Goal: Transaction & Acquisition: Obtain resource

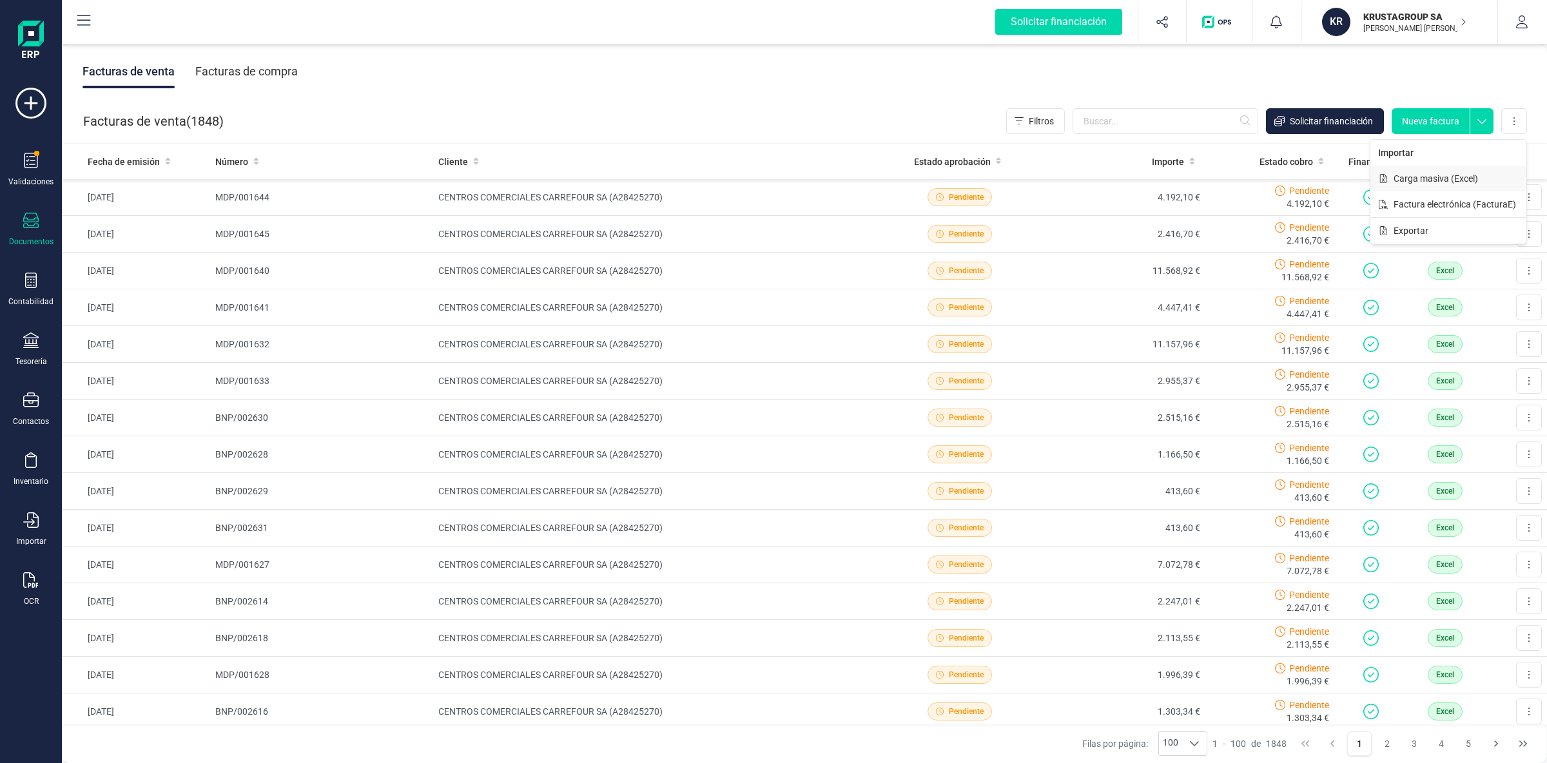
click at [1414, 177] on span "Carga masiva (Excel)" at bounding box center [1436, 178] width 84 height 13
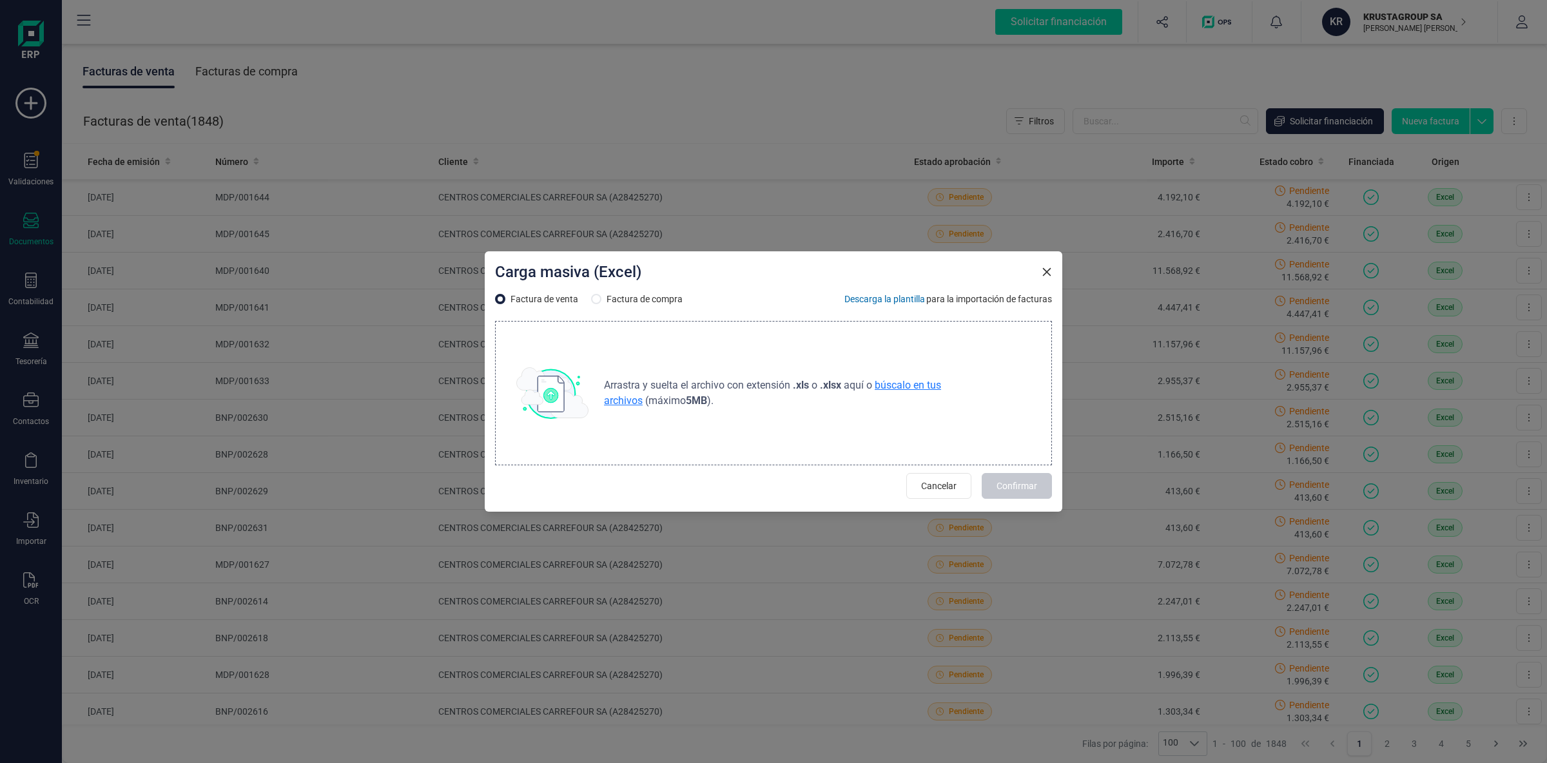
click at [925, 387] on span "búscalo en tus archivos" at bounding box center [772, 393] width 337 height 28
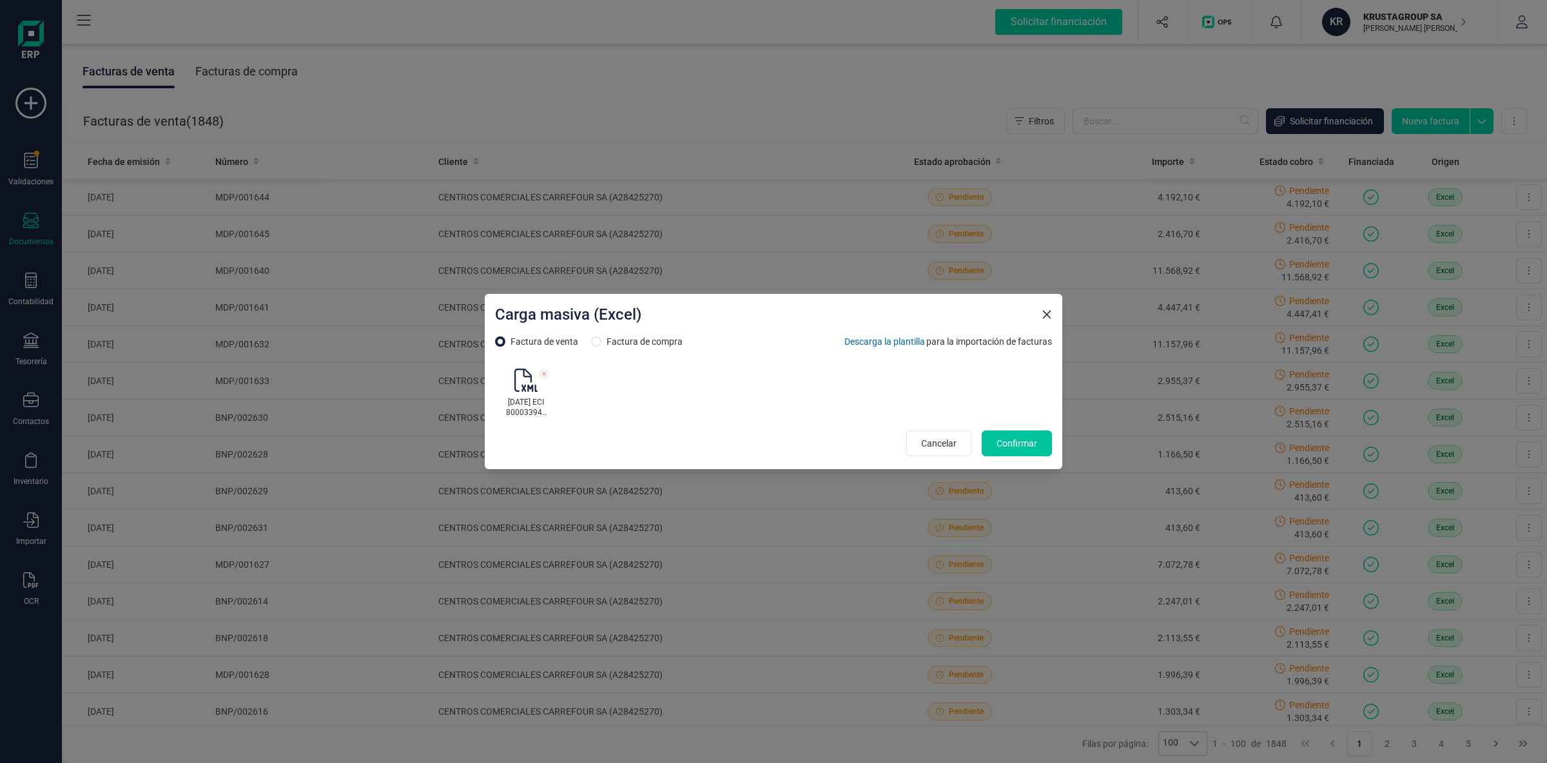
click at [1031, 448] on span "Confirmar" at bounding box center [1017, 443] width 41 height 13
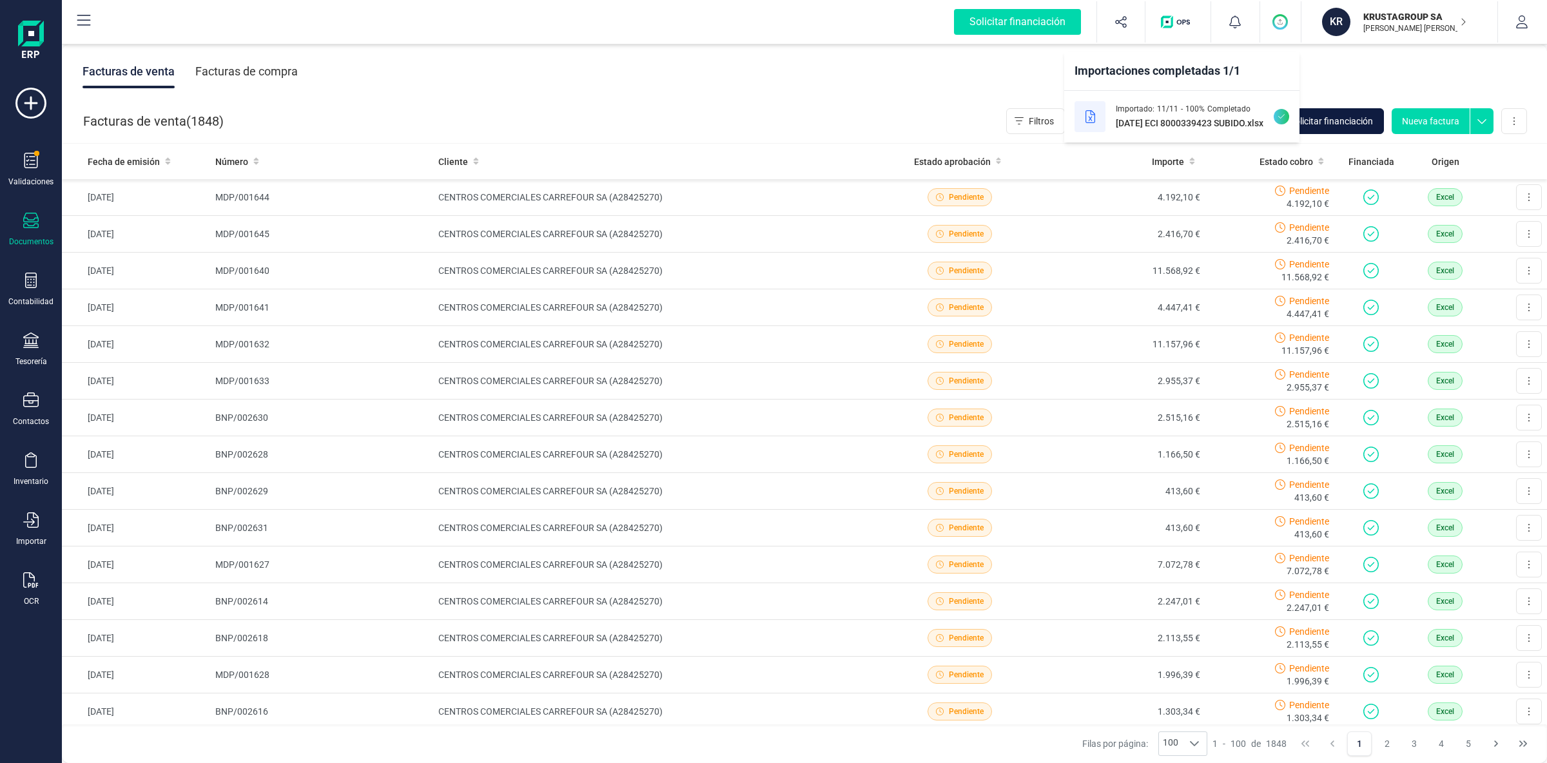
click at [1344, 122] on span "Solicitar financiación" at bounding box center [1331, 121] width 83 height 13
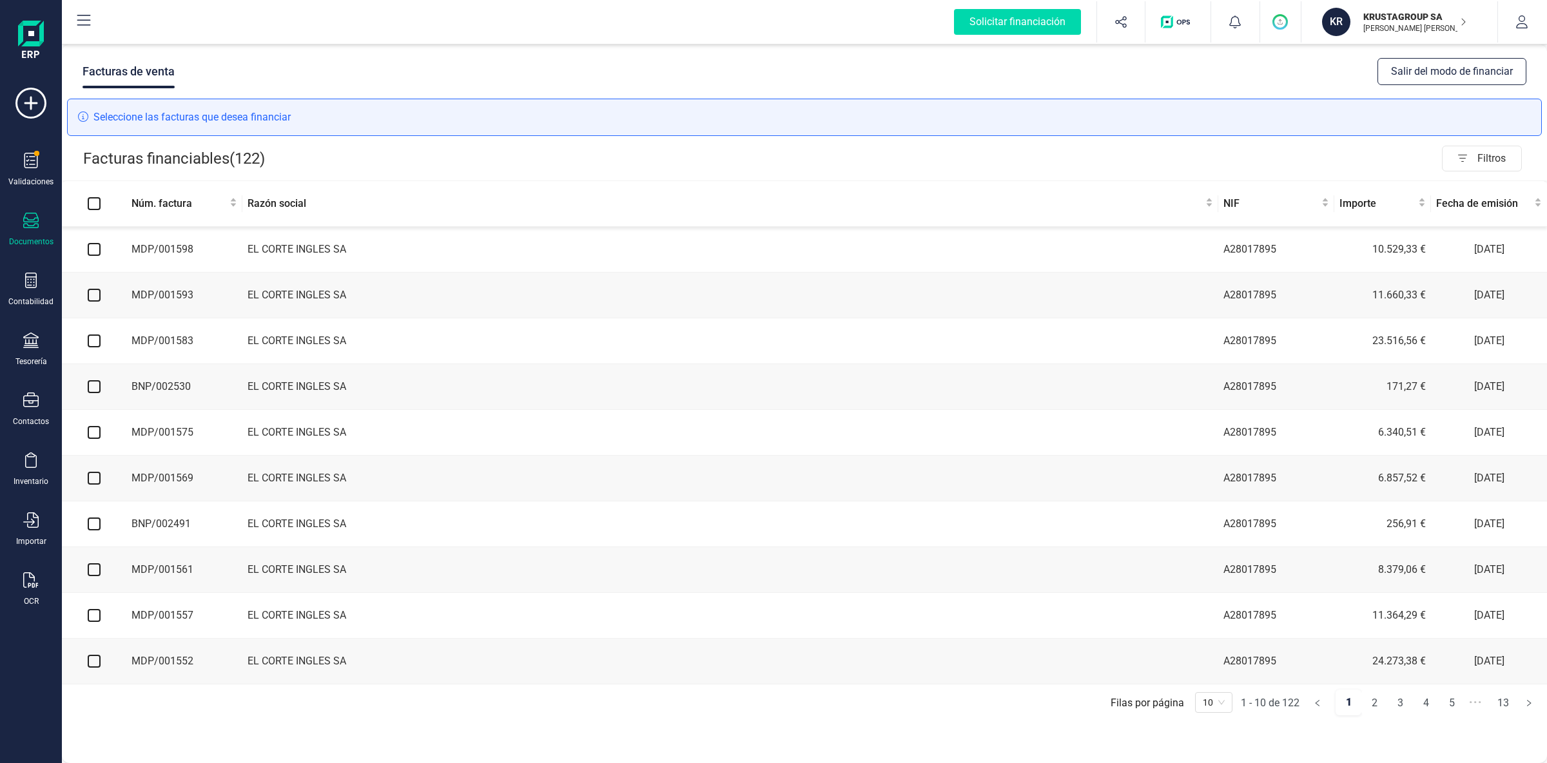
click at [94, 249] on input "checkbox" at bounding box center [94, 249] width 13 height 13
checkbox input "true"
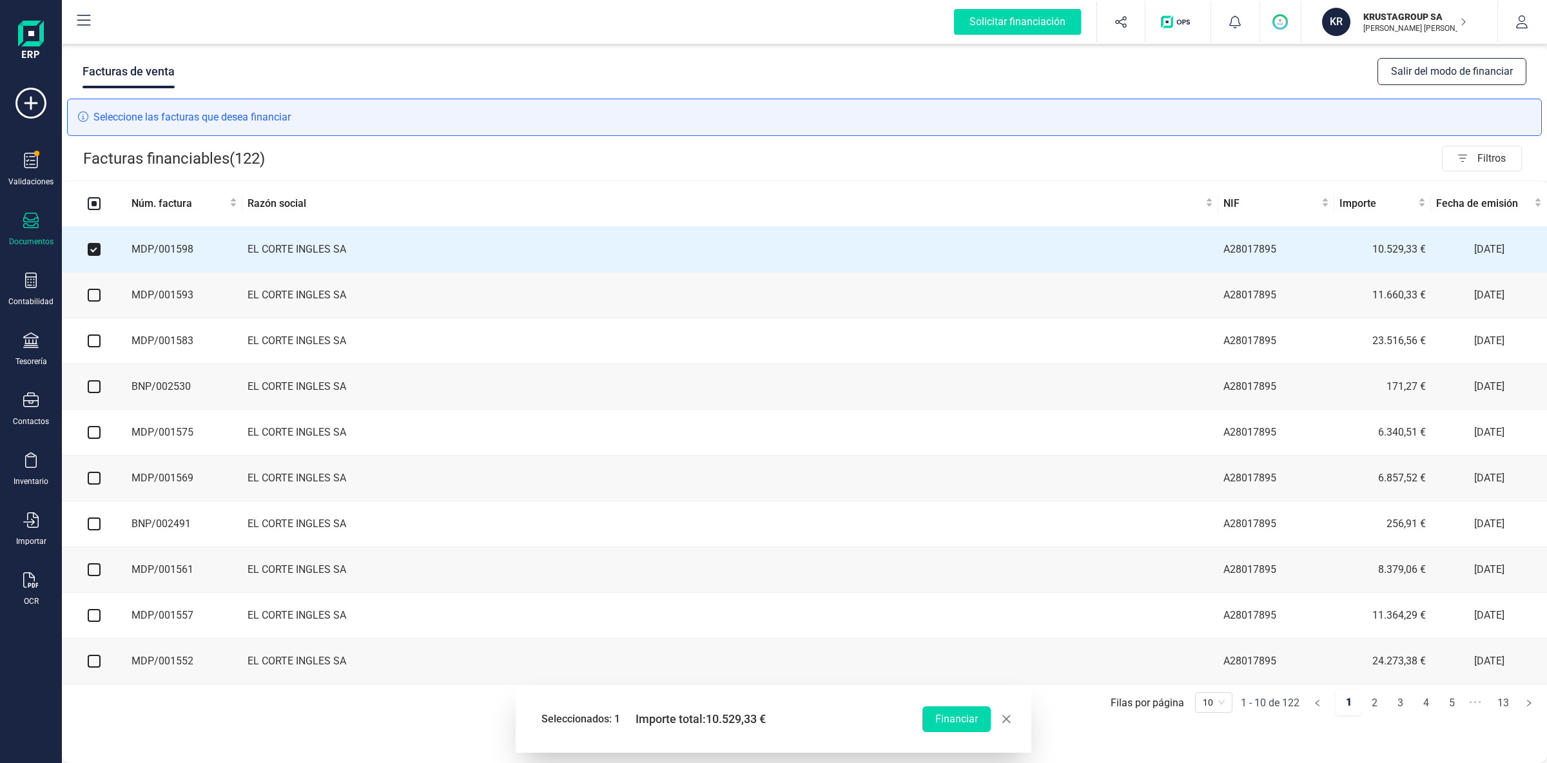
click at [96, 295] on input "checkbox" at bounding box center [94, 295] width 13 height 13
checkbox input "true"
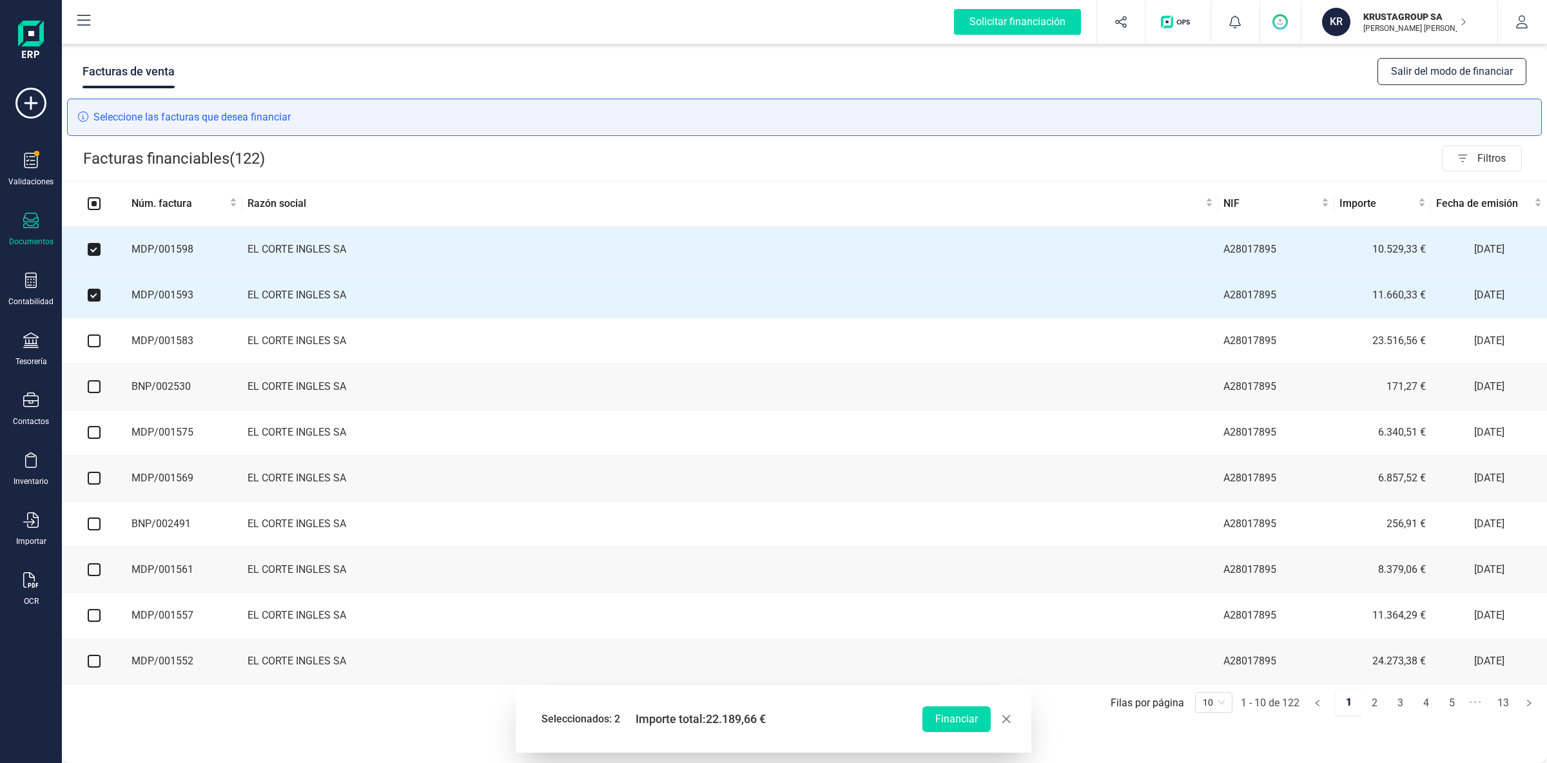
click at [97, 345] on input "checkbox" at bounding box center [94, 341] width 13 height 13
checkbox input "true"
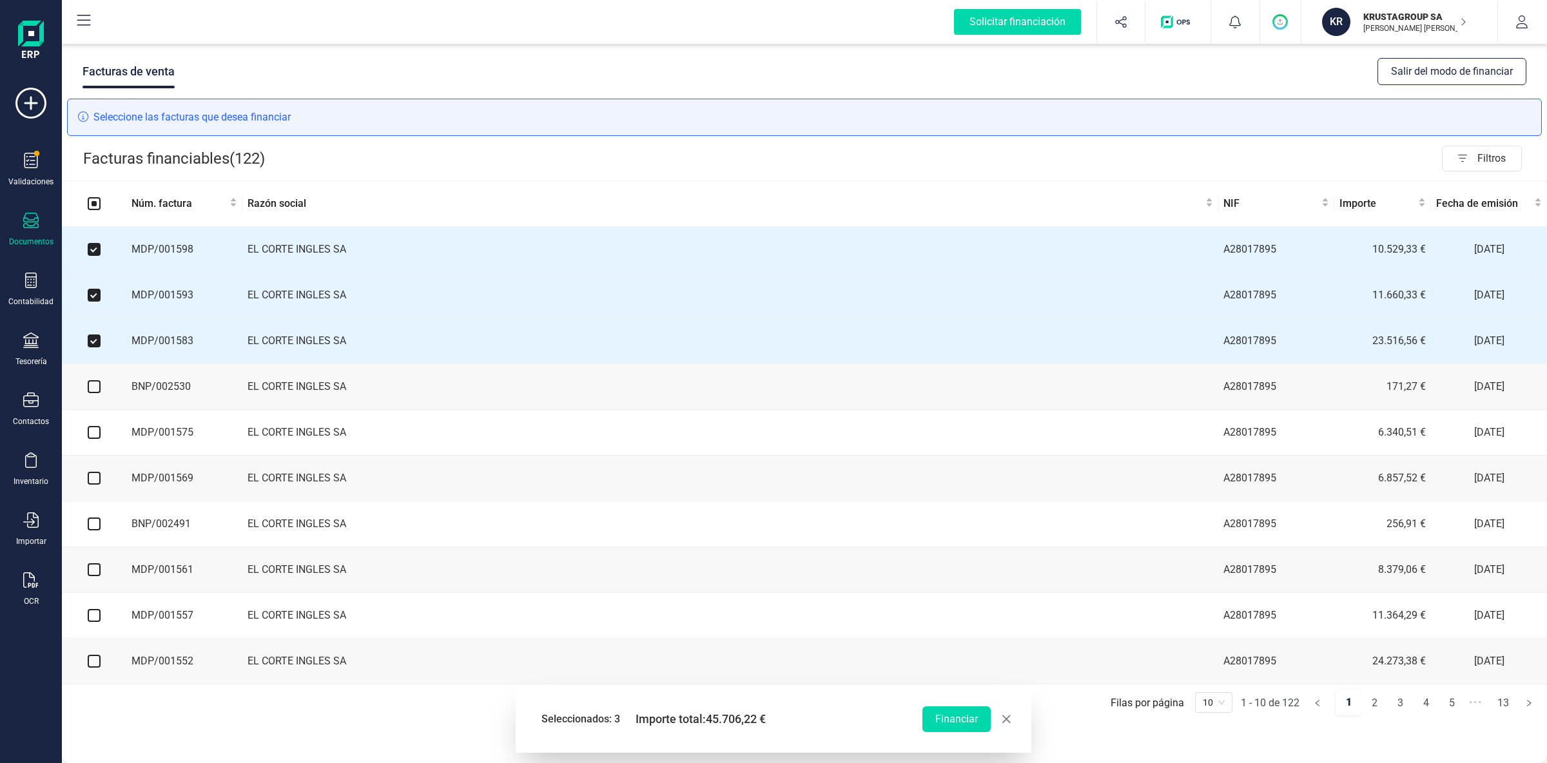
click at [96, 389] on input "checkbox" at bounding box center [94, 386] width 13 height 13
checkbox input "true"
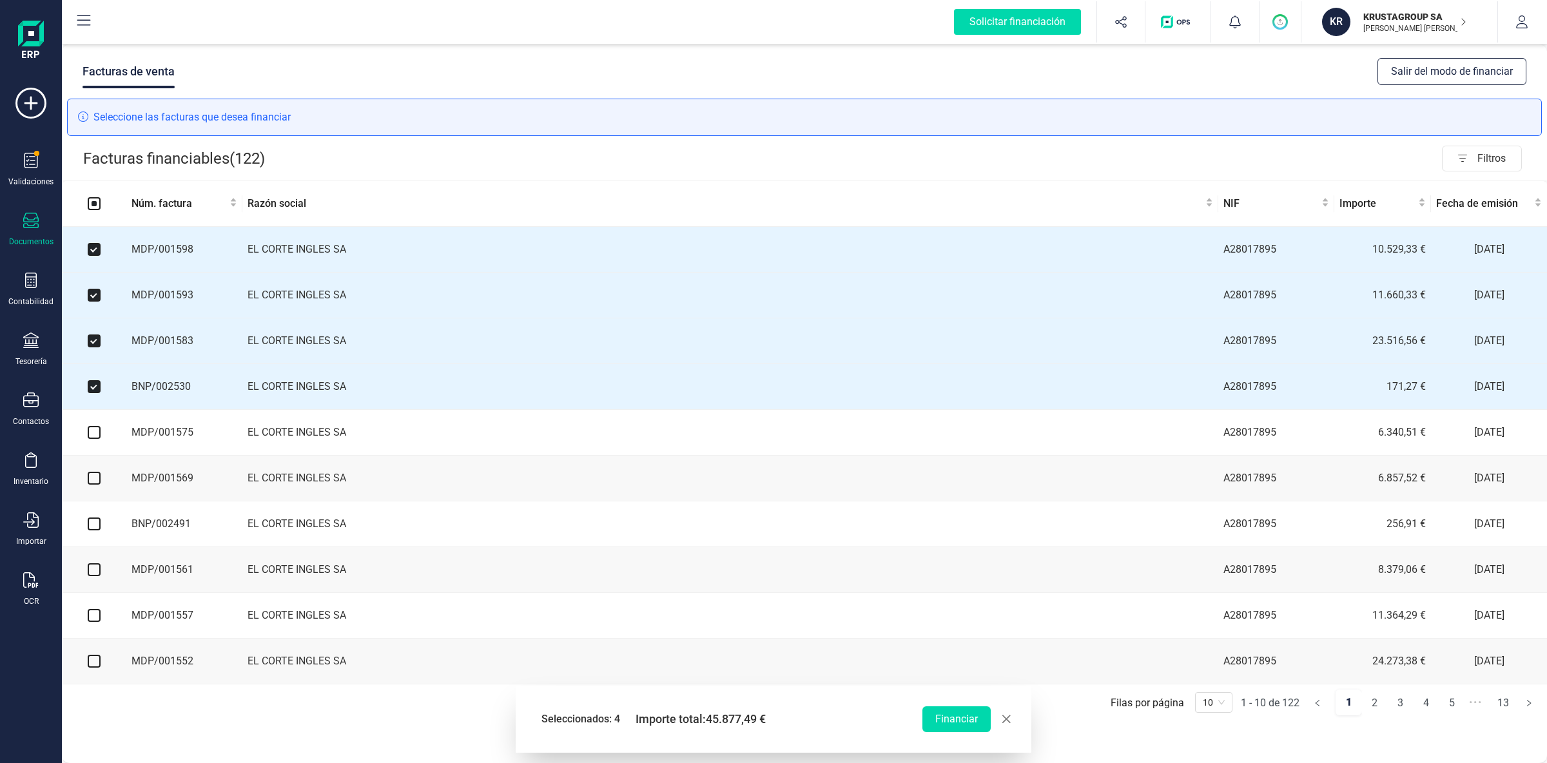
click at [93, 435] on input "checkbox" at bounding box center [94, 432] width 13 height 13
checkbox input "true"
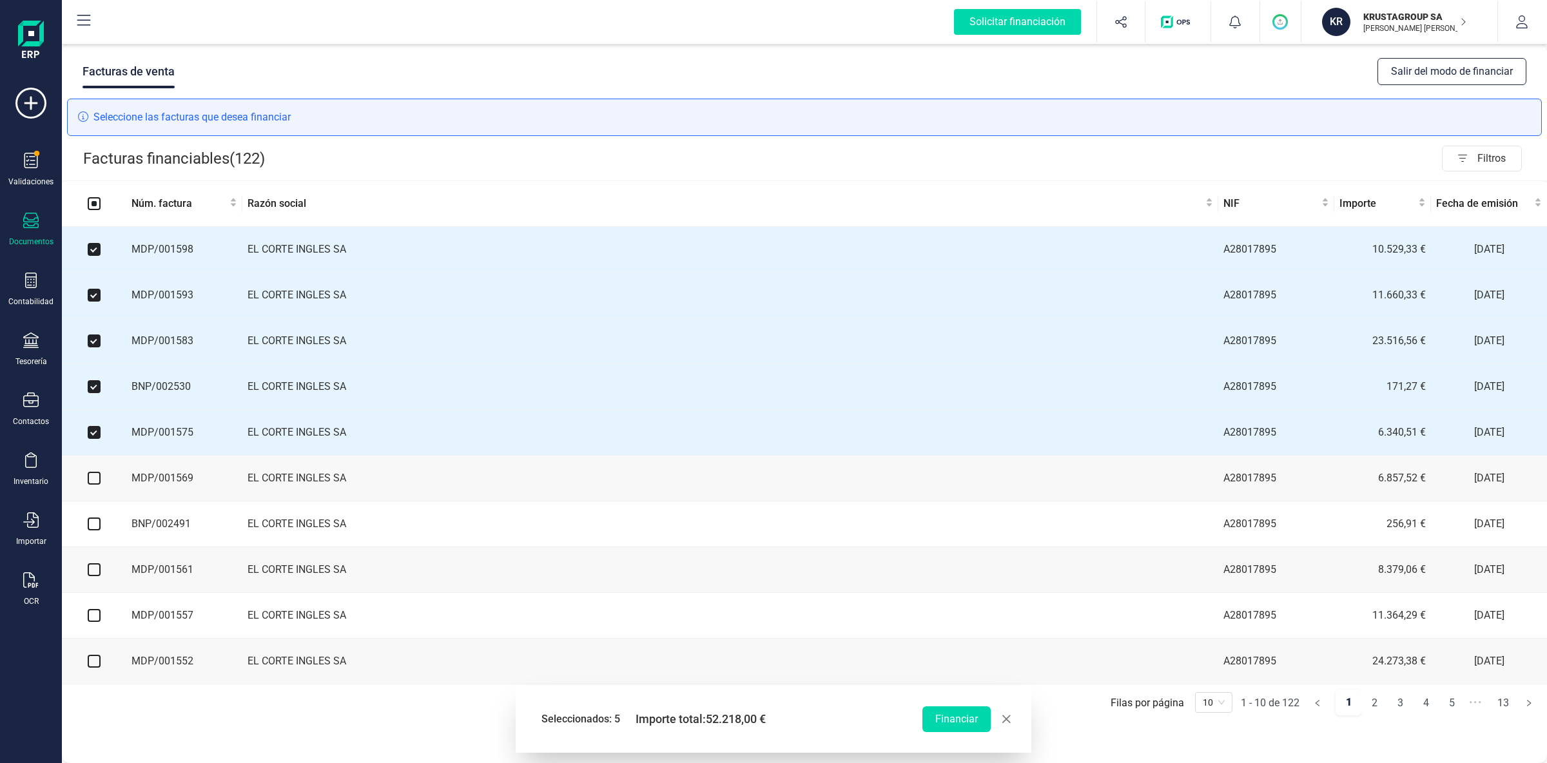
click at [96, 481] on input "checkbox" at bounding box center [94, 478] width 13 height 13
checkbox input "true"
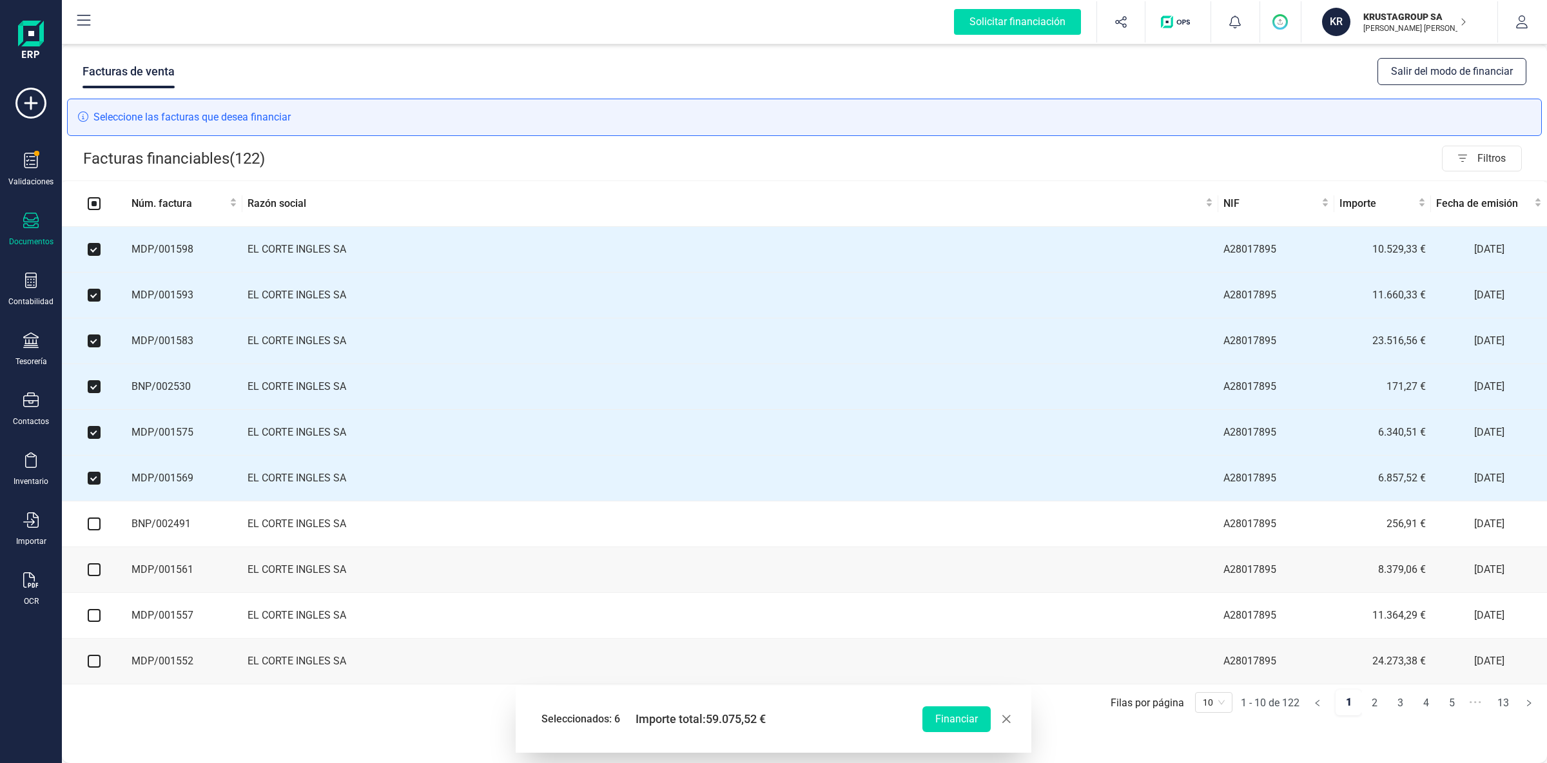
click at [99, 531] on input "checkbox" at bounding box center [94, 524] width 13 height 13
checkbox input "true"
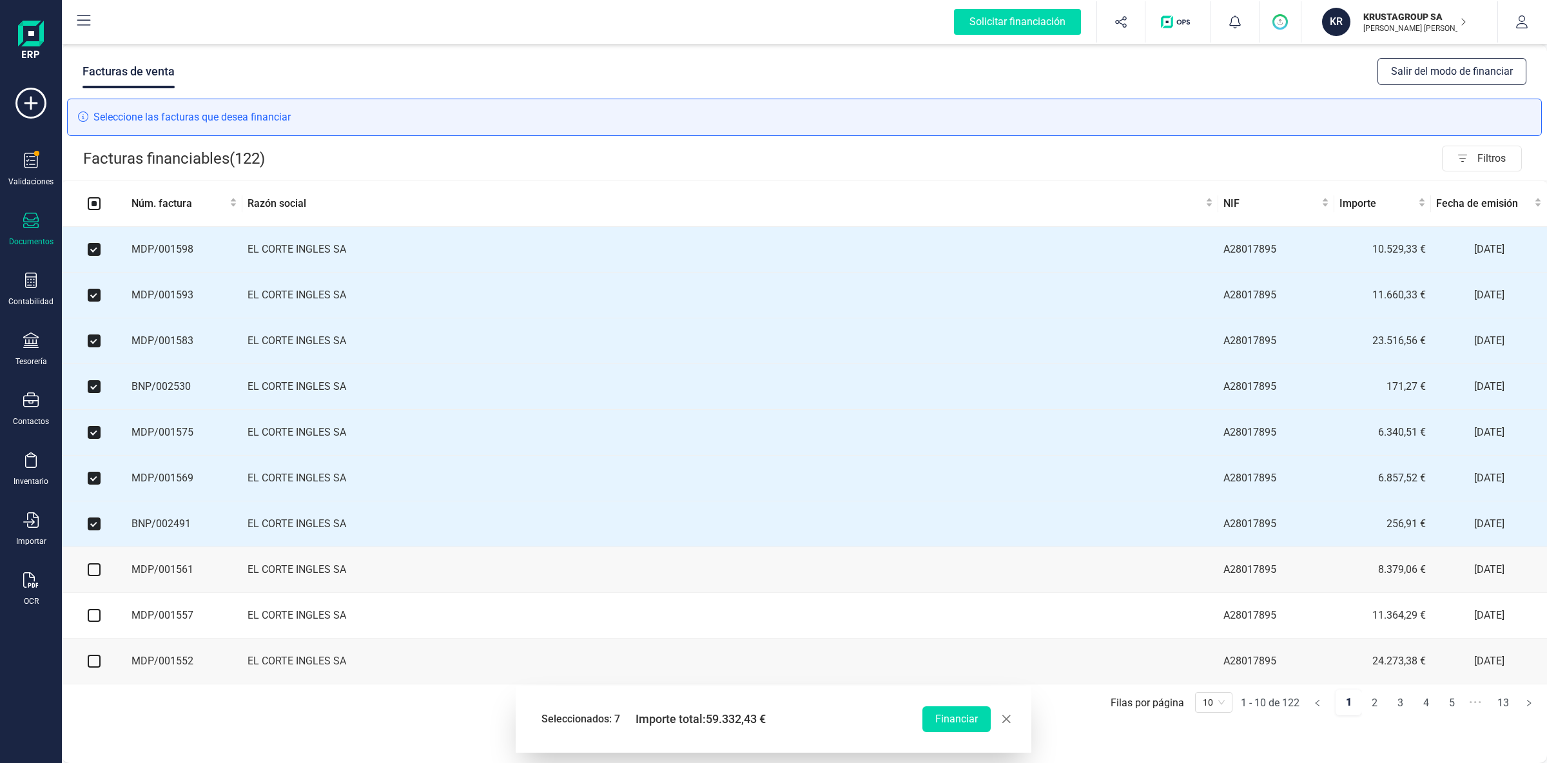
click at [99, 571] on input "checkbox" at bounding box center [94, 569] width 13 height 13
checkbox input "true"
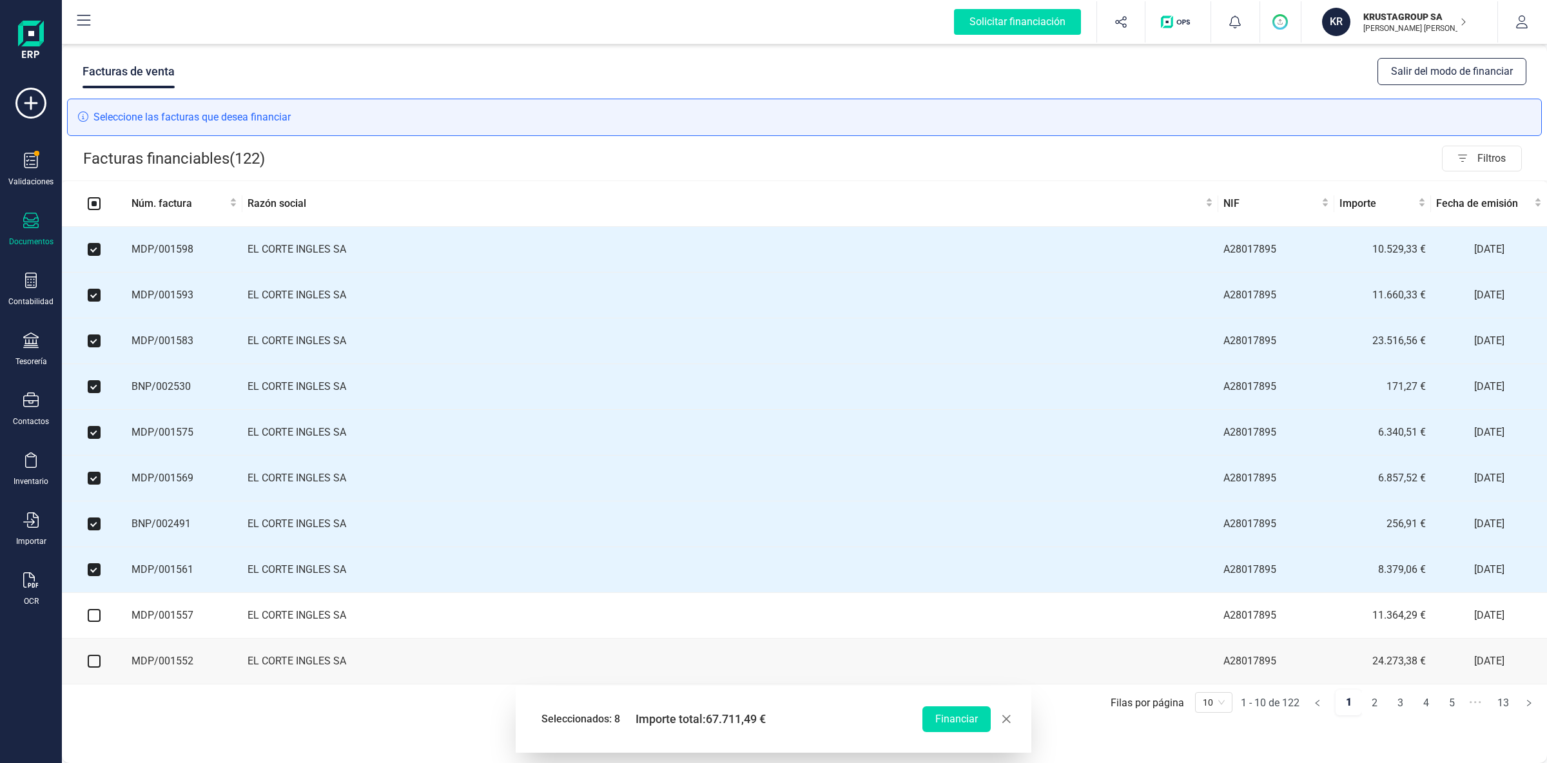
click at [100, 622] on input "checkbox" at bounding box center [94, 615] width 13 height 13
checkbox input "true"
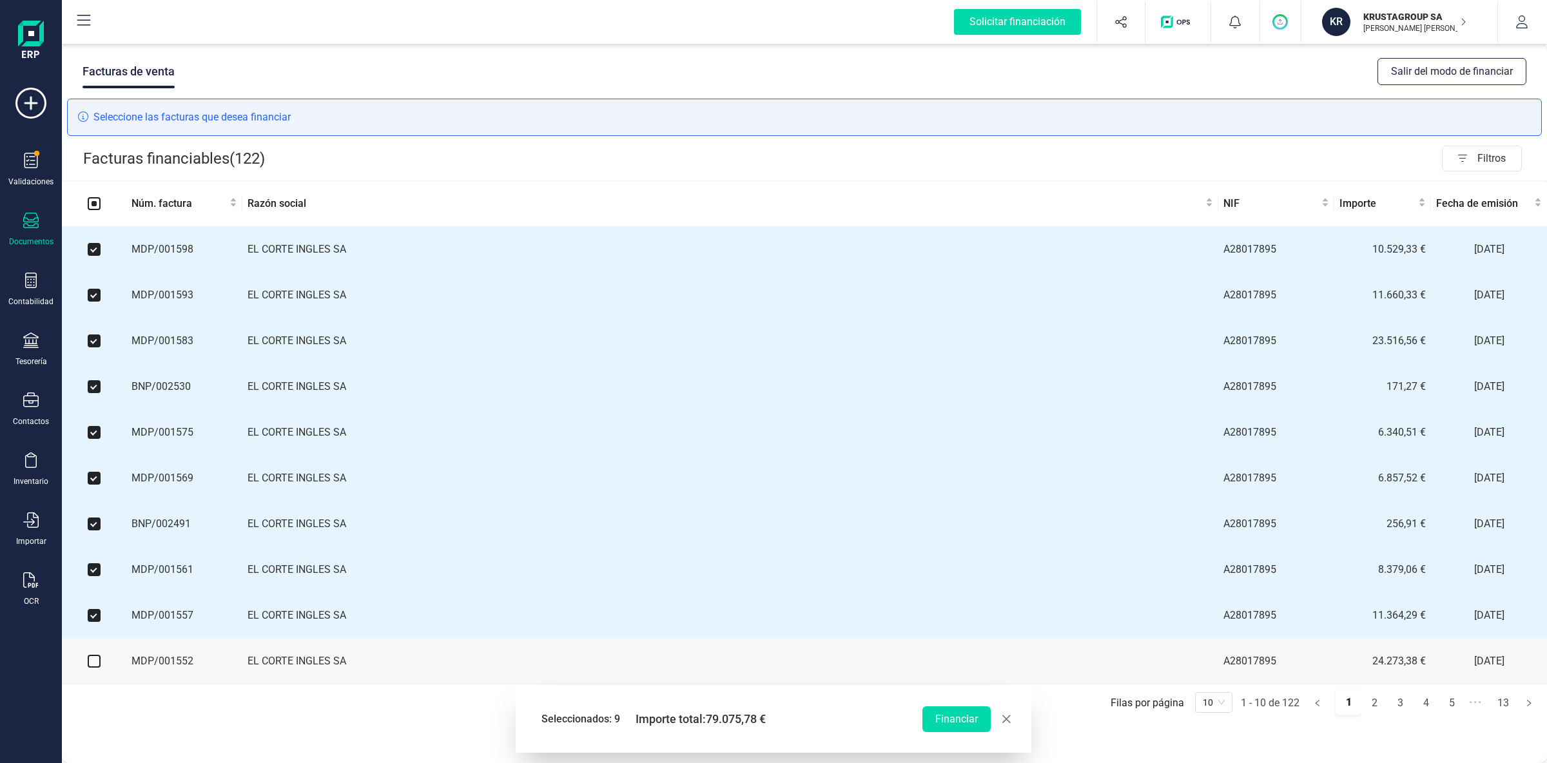
click at [99, 668] on input "checkbox" at bounding box center [94, 661] width 13 height 13
checkbox input "true"
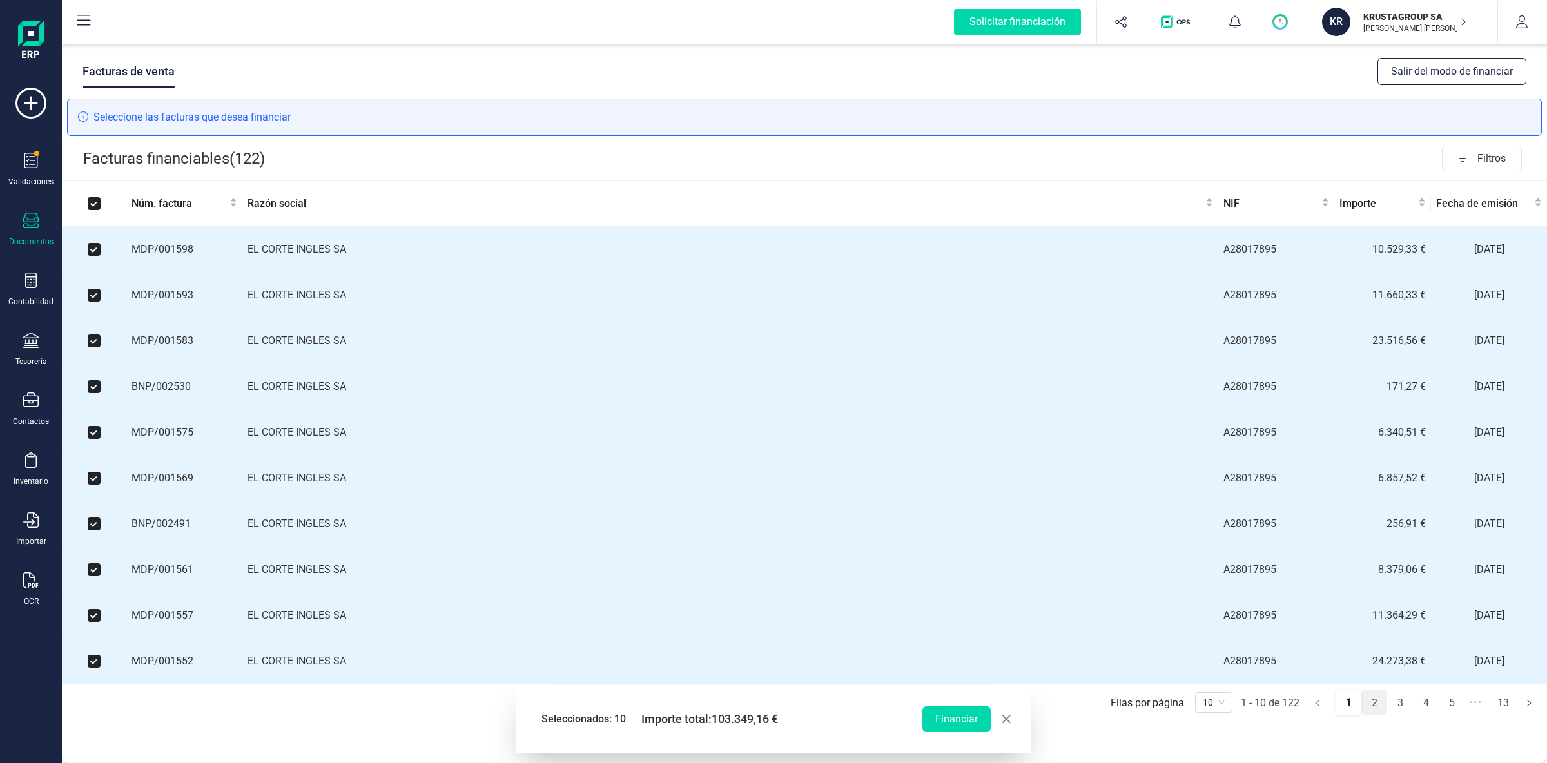
click at [1373, 716] on link "2" at bounding box center [1374, 703] width 24 height 26
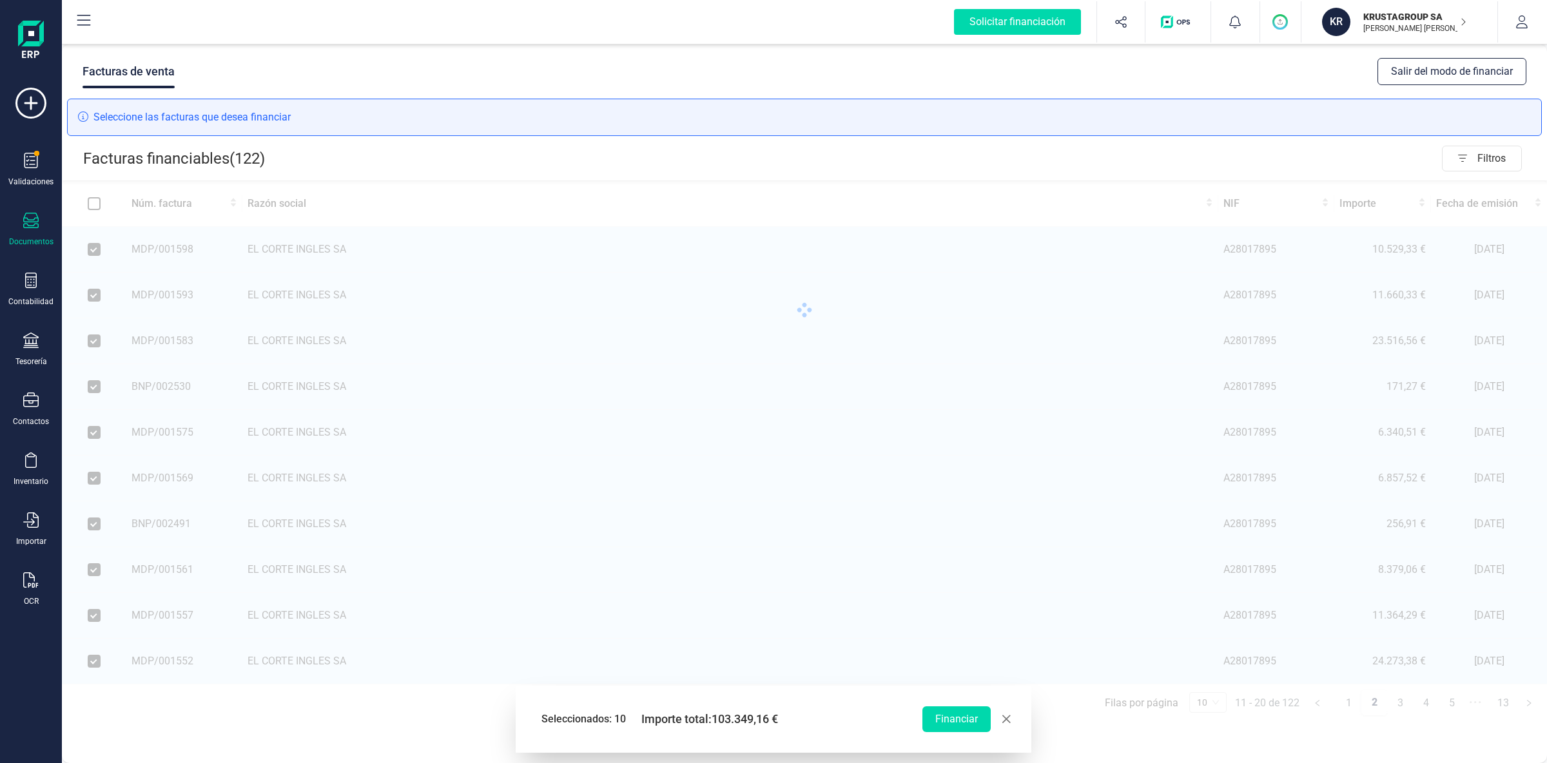
checkbox input "false"
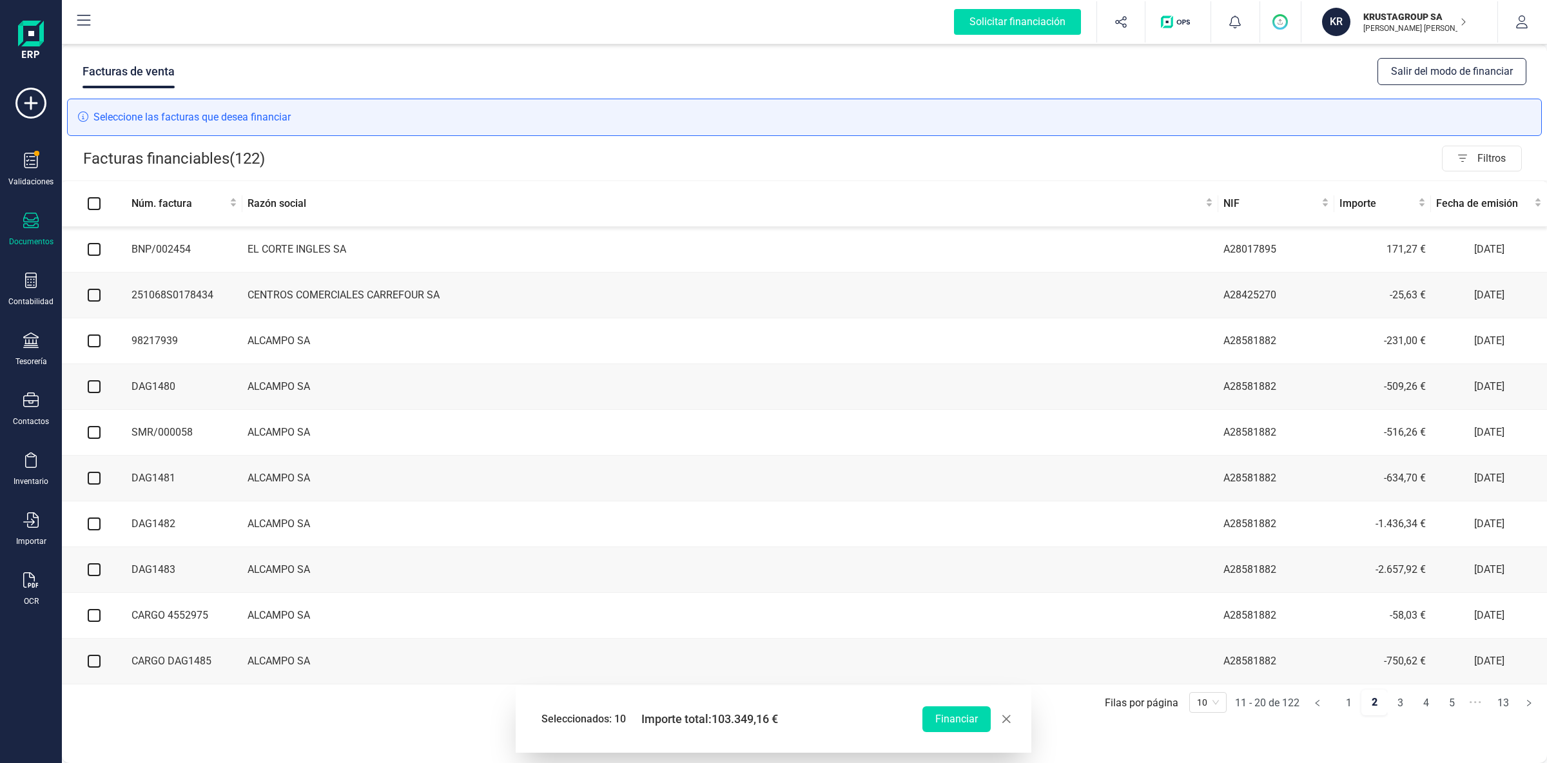
click at [93, 249] on input "checkbox" at bounding box center [94, 249] width 13 height 13
checkbox input "true"
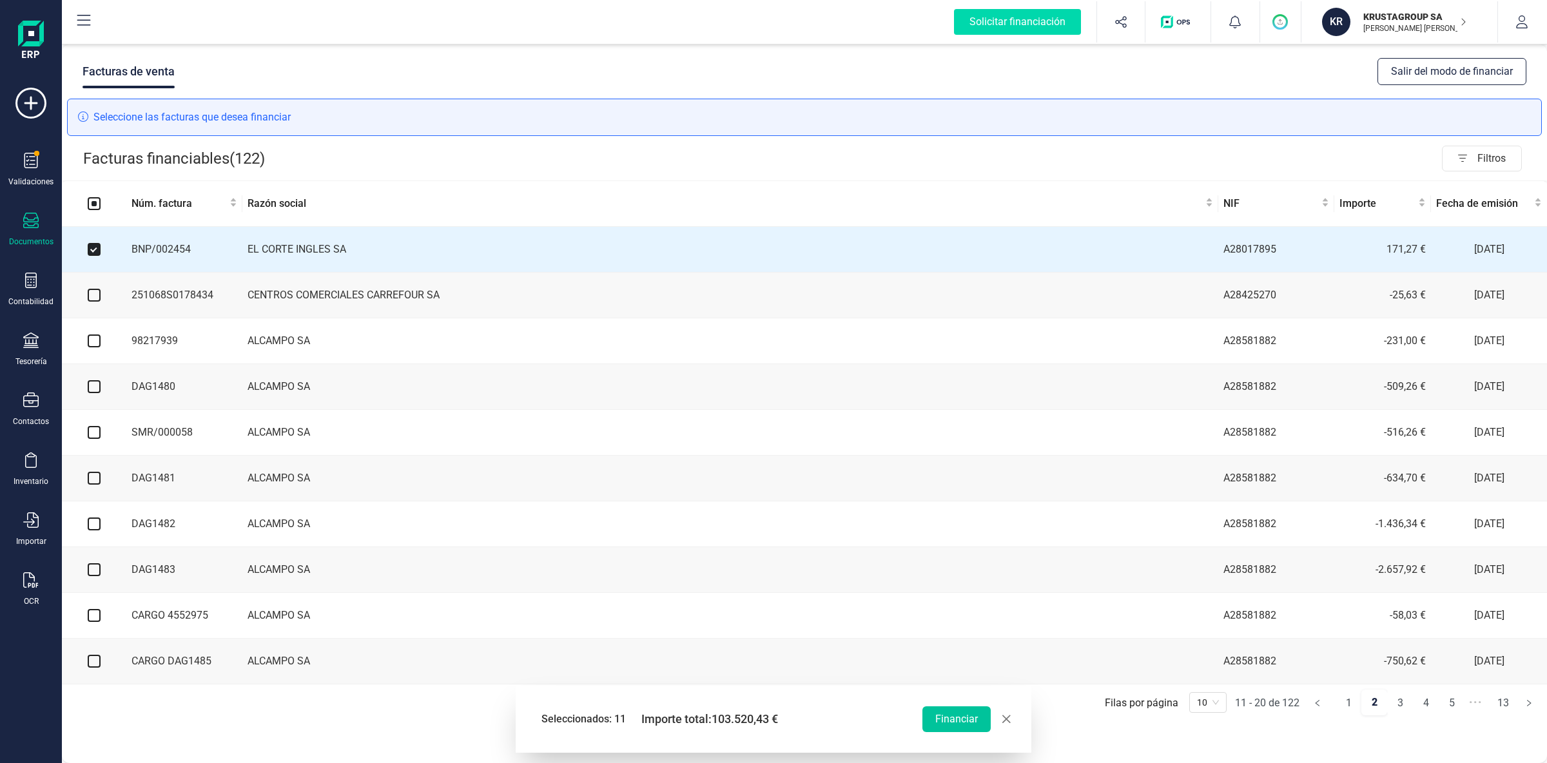
click at [953, 718] on button "Financiar" at bounding box center [957, 720] width 68 height 26
